Goal: Task Accomplishment & Management: Use online tool/utility

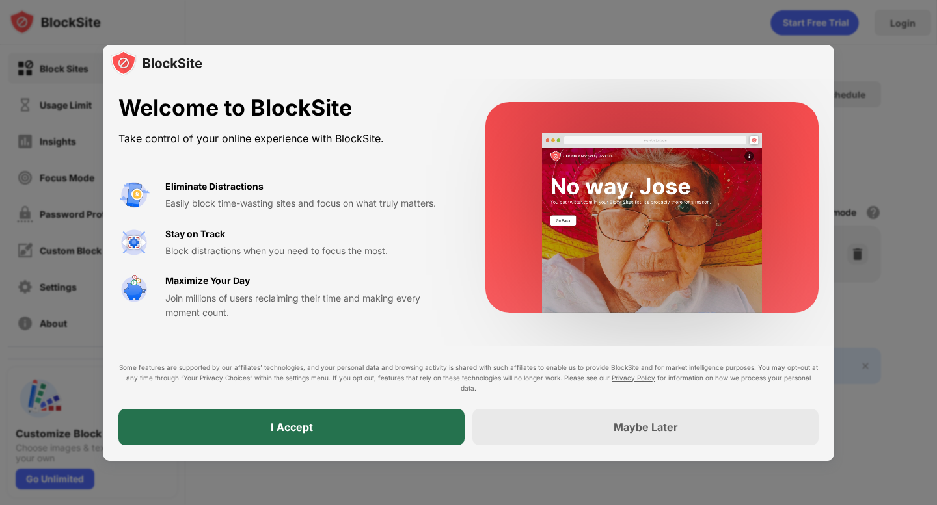
click at [425, 427] on div "I Accept" at bounding box center [291, 427] width 346 height 36
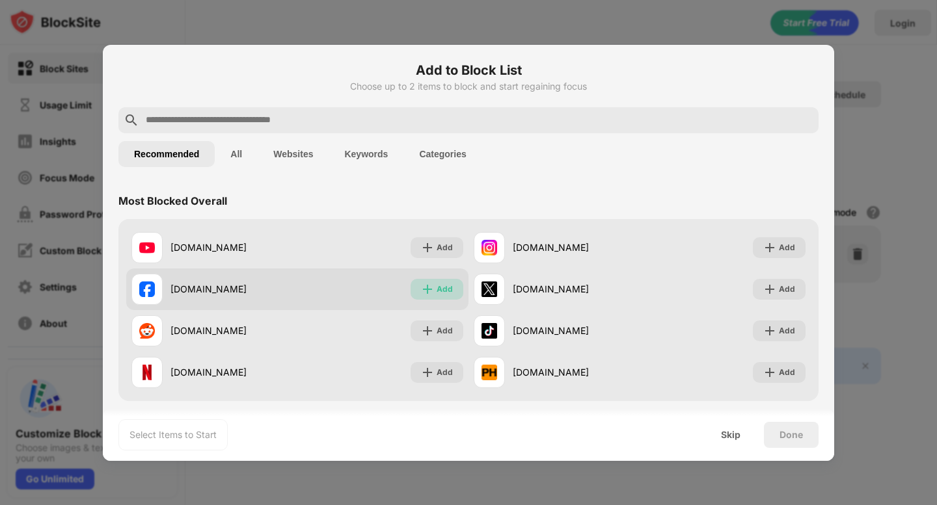
click at [439, 287] on div "Add" at bounding box center [445, 289] width 16 height 13
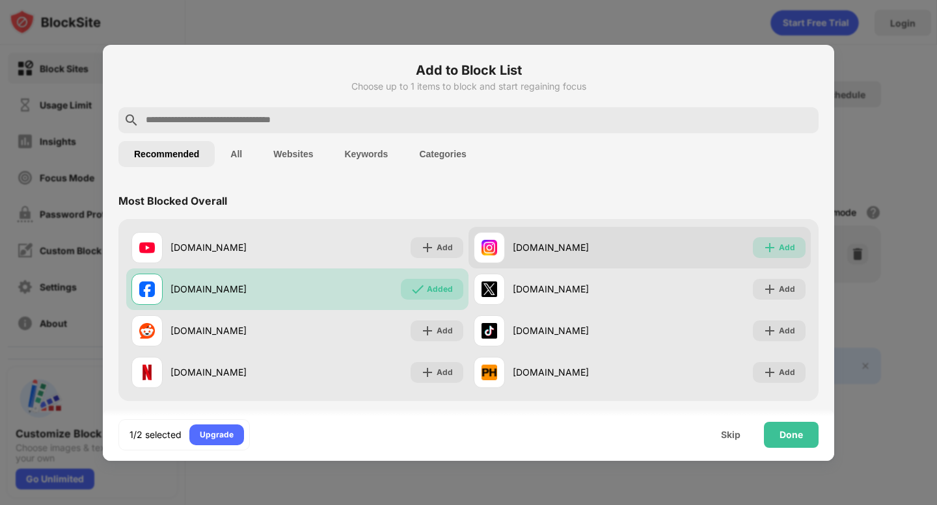
click at [784, 243] on div "Add" at bounding box center [787, 247] width 16 height 13
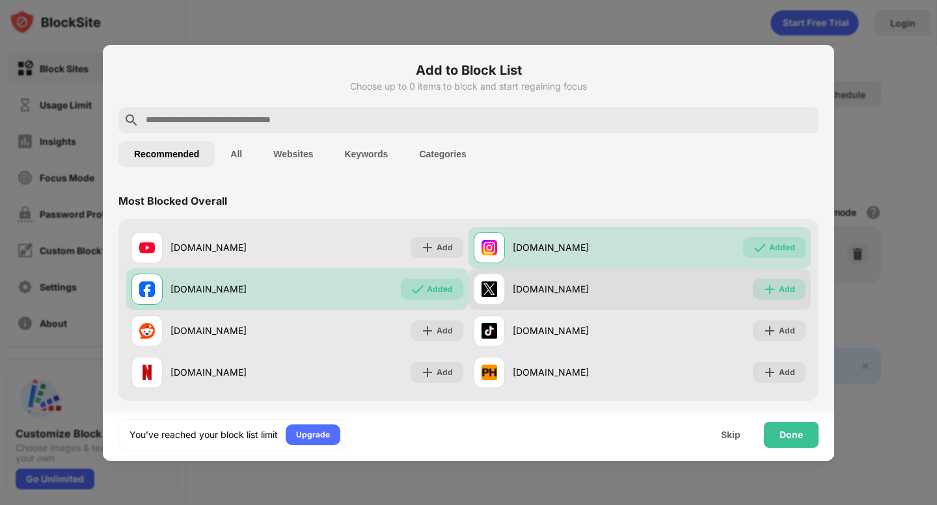
click at [764, 289] on img at bounding box center [769, 289] width 13 height 13
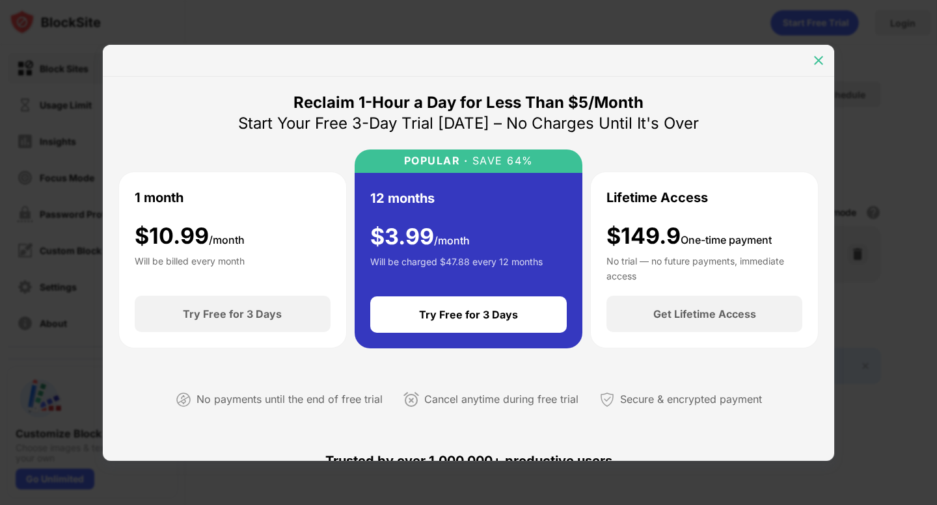
click at [819, 56] on img at bounding box center [818, 60] width 13 height 13
